Goal: Transaction & Acquisition: Download file/media

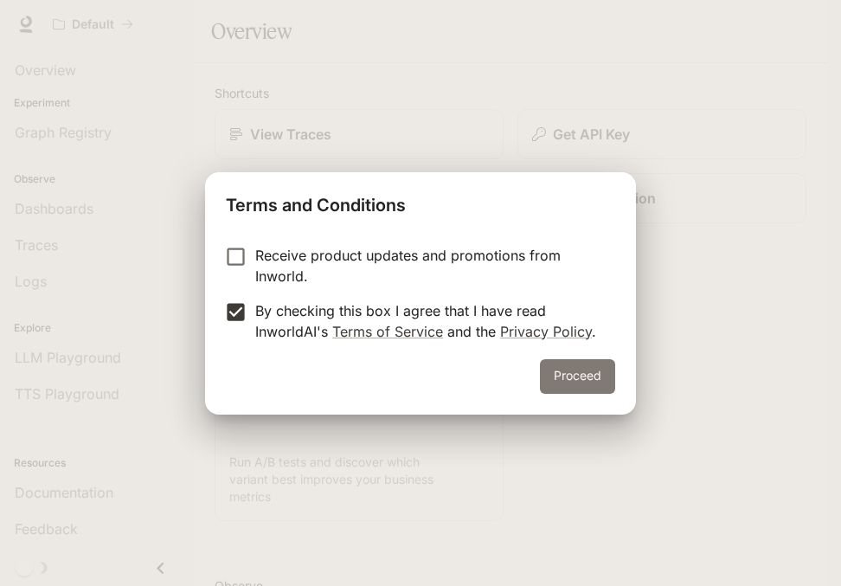
click at [566, 369] on button "Proceed" at bounding box center [577, 376] width 75 height 35
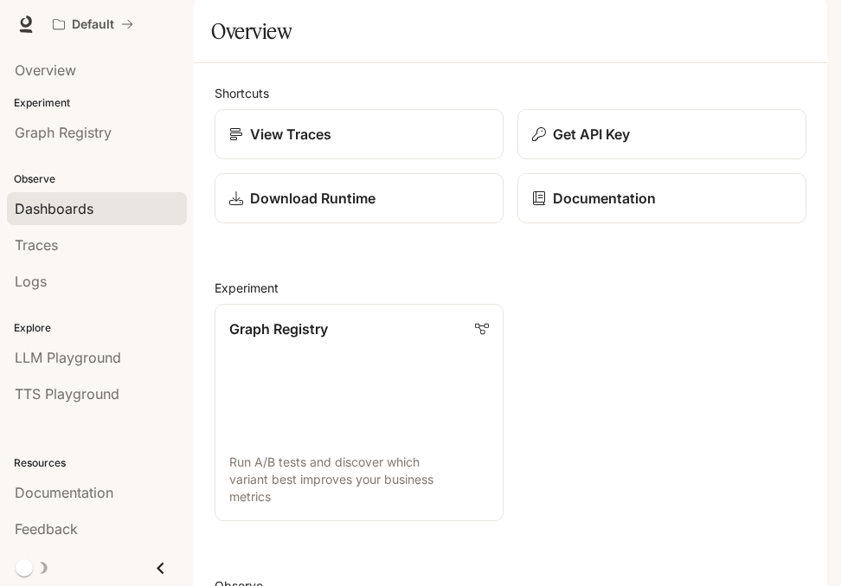
click at [80, 202] on span "Dashboards" at bounding box center [54, 208] width 79 height 21
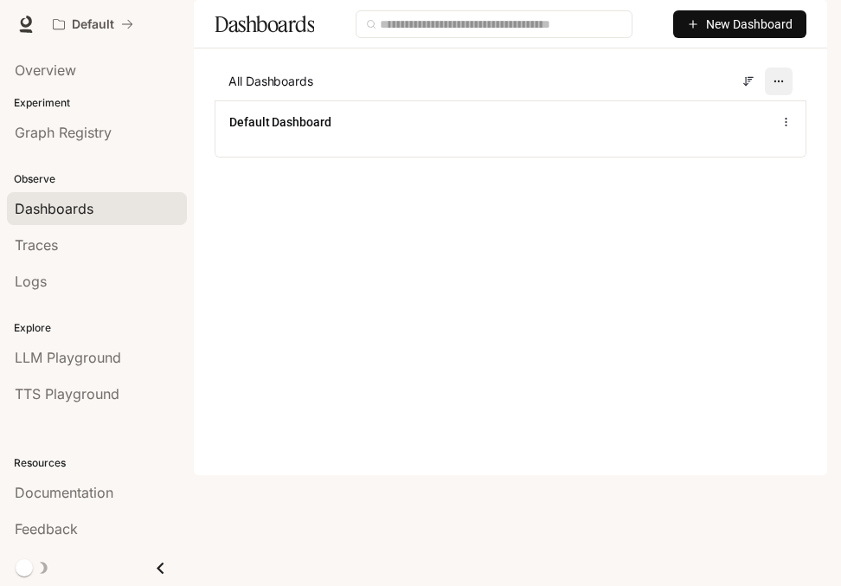
click at [777, 87] on icon "button" at bounding box center [779, 81] width 12 height 12
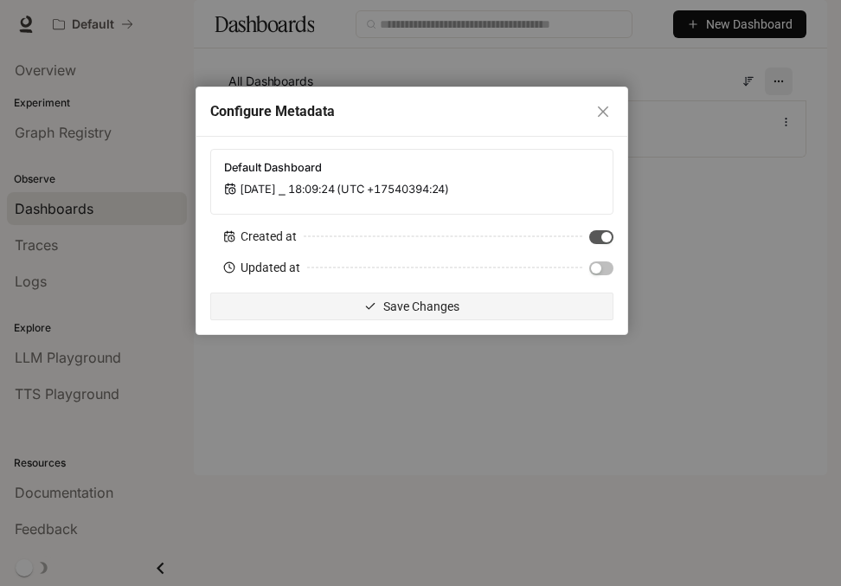
click at [777, 129] on div "Configure Metadata Default Dashboard [DATE] ⎯ 18:09:24 (UTC +17540394:24) Creat…" at bounding box center [420, 293] width 841 height 586
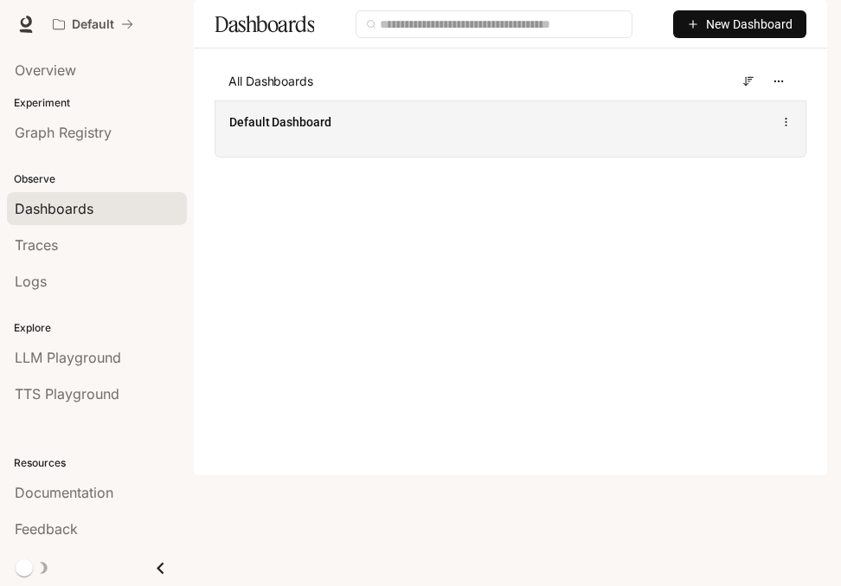
click at [781, 128] on icon at bounding box center [785, 122] width 11 height 12
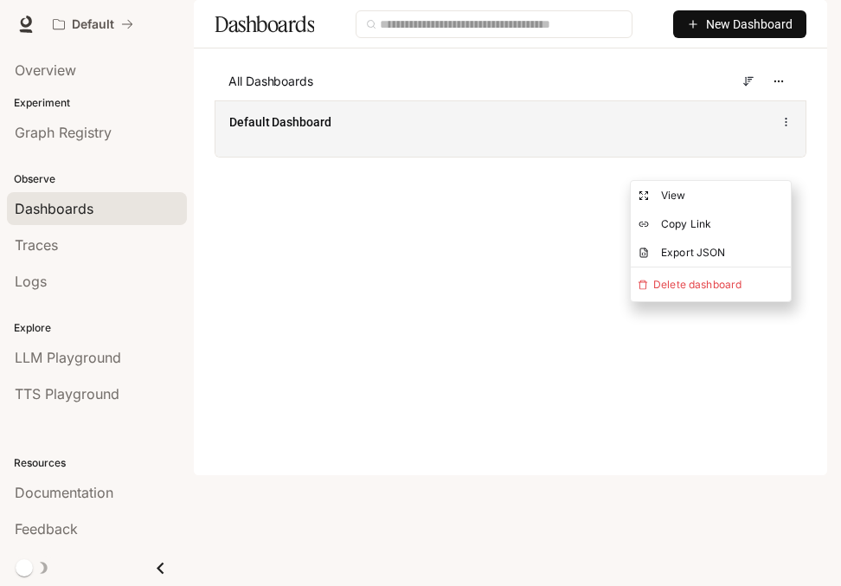
click at [781, 128] on icon at bounding box center [785, 122] width 11 height 12
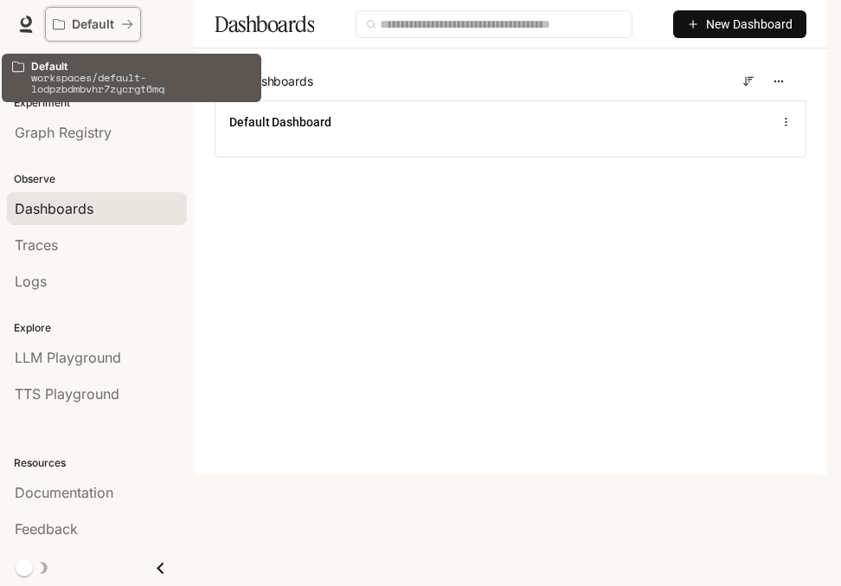
click at [115, 22] on div "Default" at bounding box center [87, 24] width 68 height 15
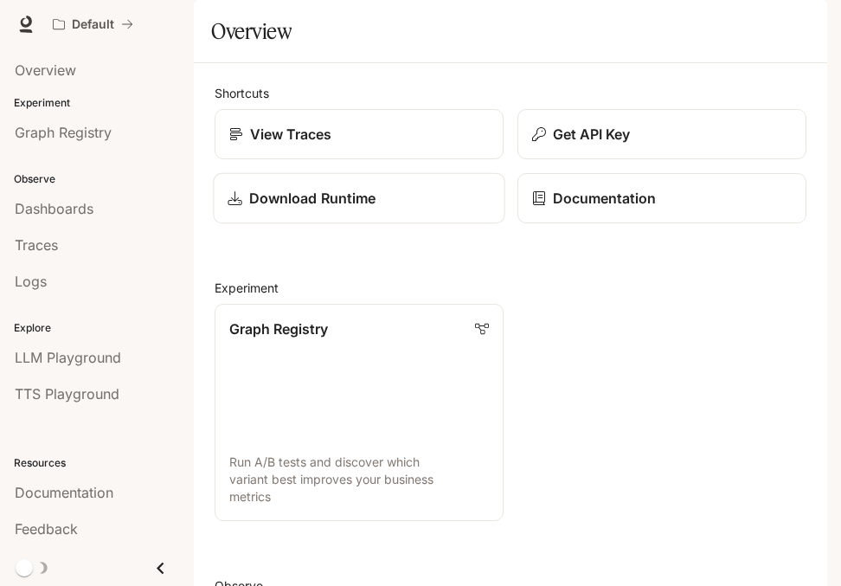
click at [351, 209] on p "Download Runtime" at bounding box center [312, 198] width 126 height 21
click at [162, 569] on icon "Close drawer" at bounding box center [160, 567] width 23 height 23
